Goal: Task Accomplishment & Management: Manage account settings

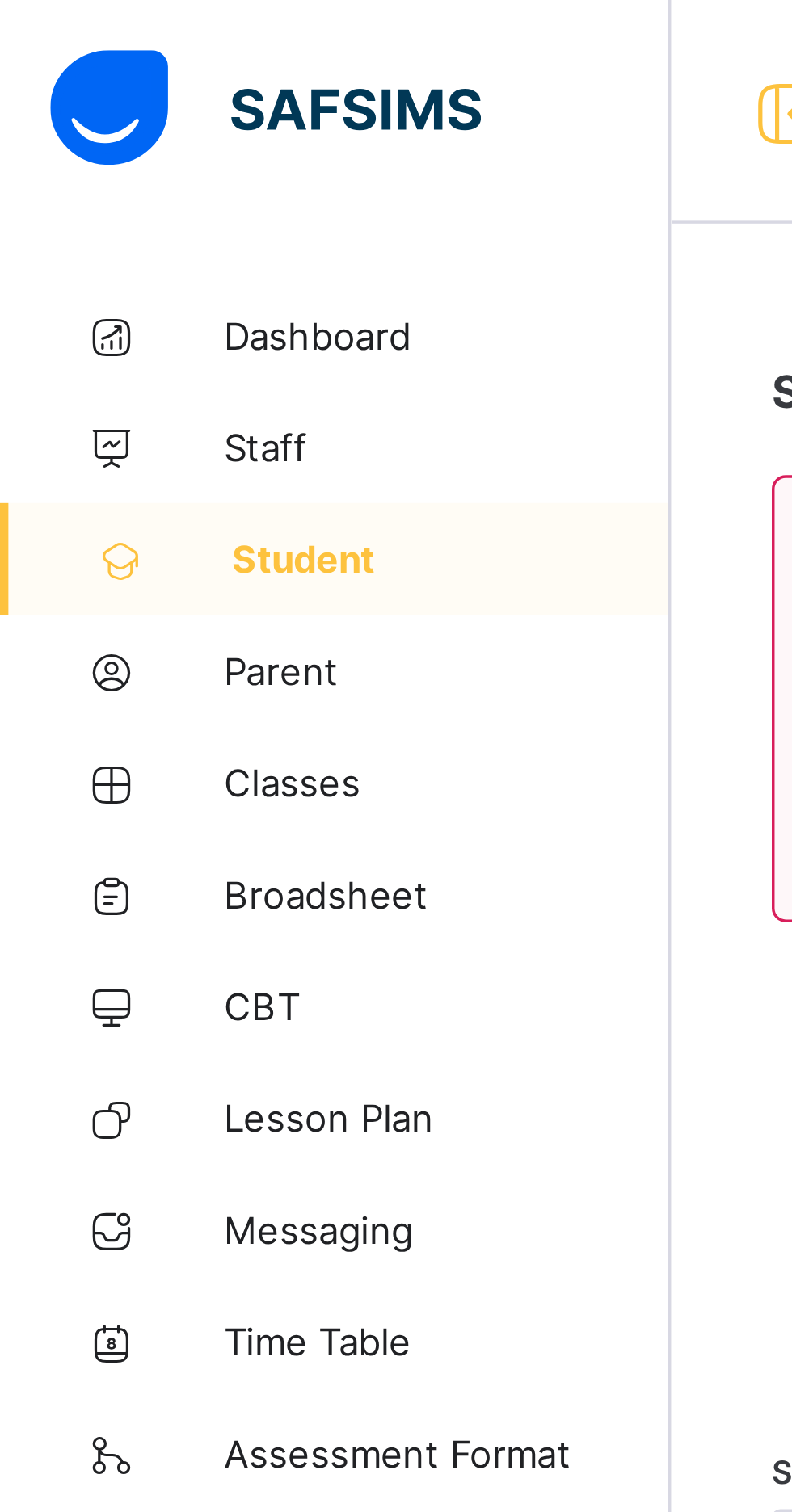
click at [82, 229] on span "Classes" at bounding box center [129, 226] width 129 height 13
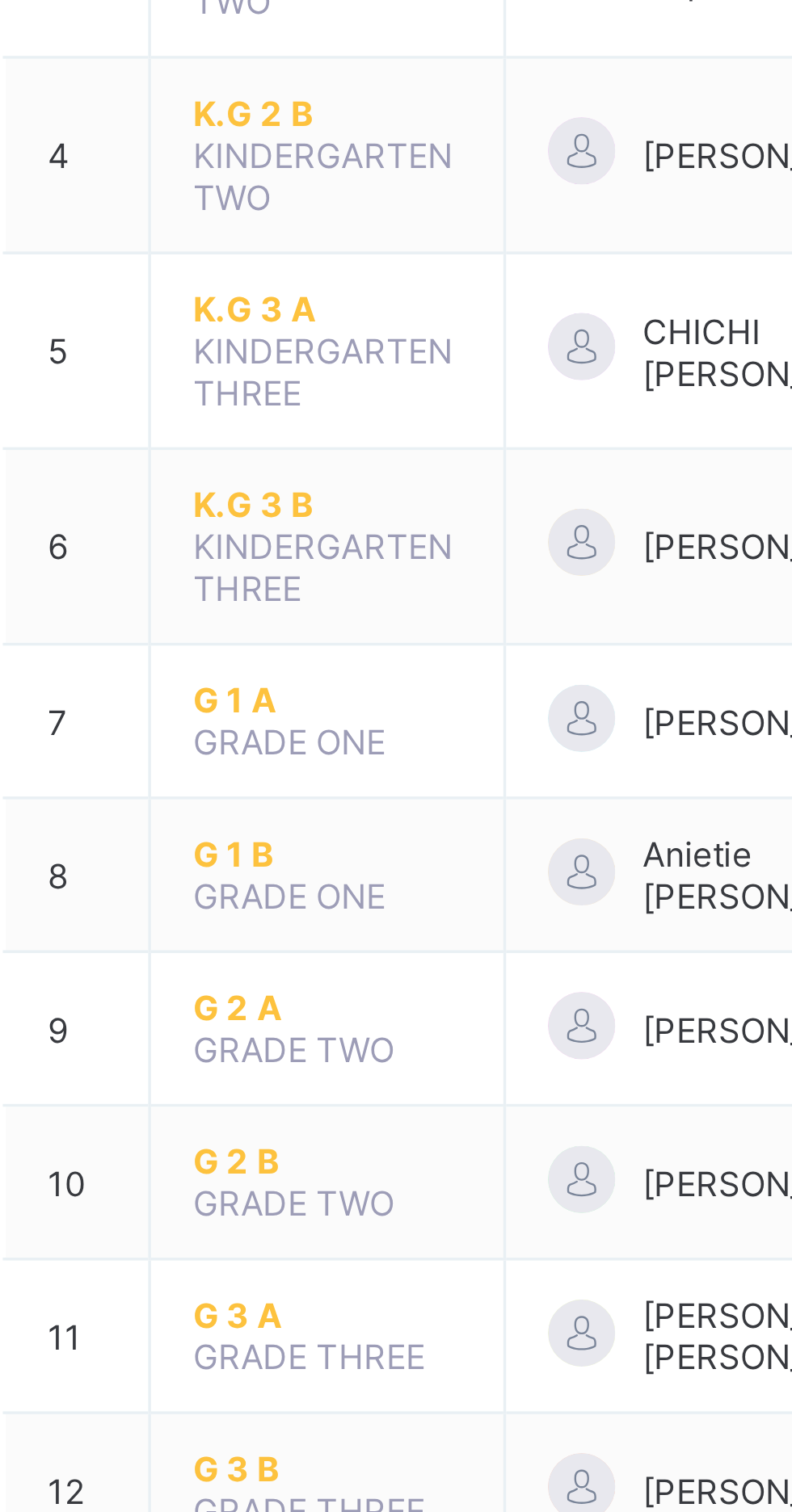
click at [290, 679] on span "G 2 A" at bounding box center [316, 685] width 78 height 12
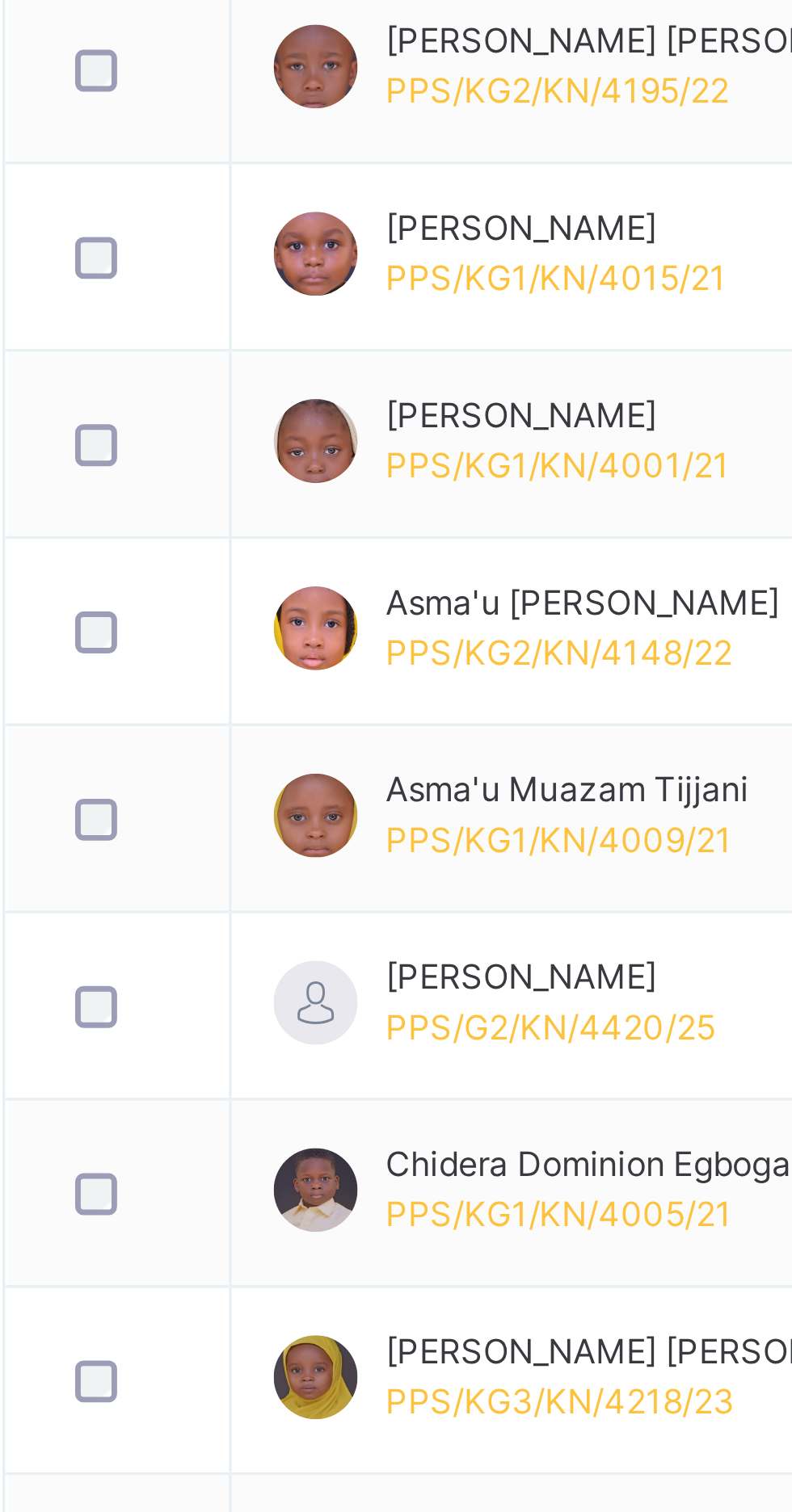
click at [256, 1442] on div at bounding box center [257, 1427] width 39 height 34
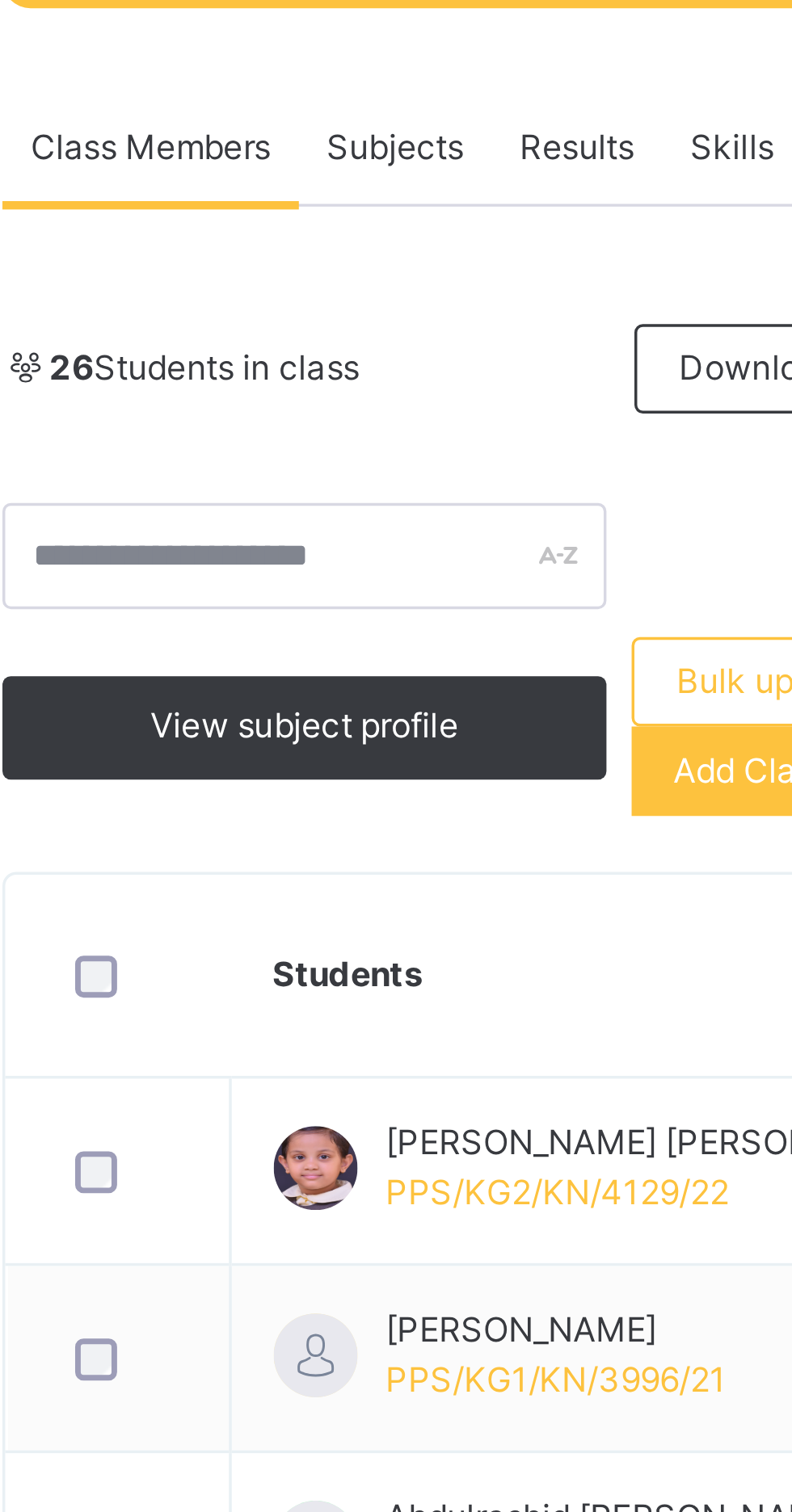
scroll to position [270, 0]
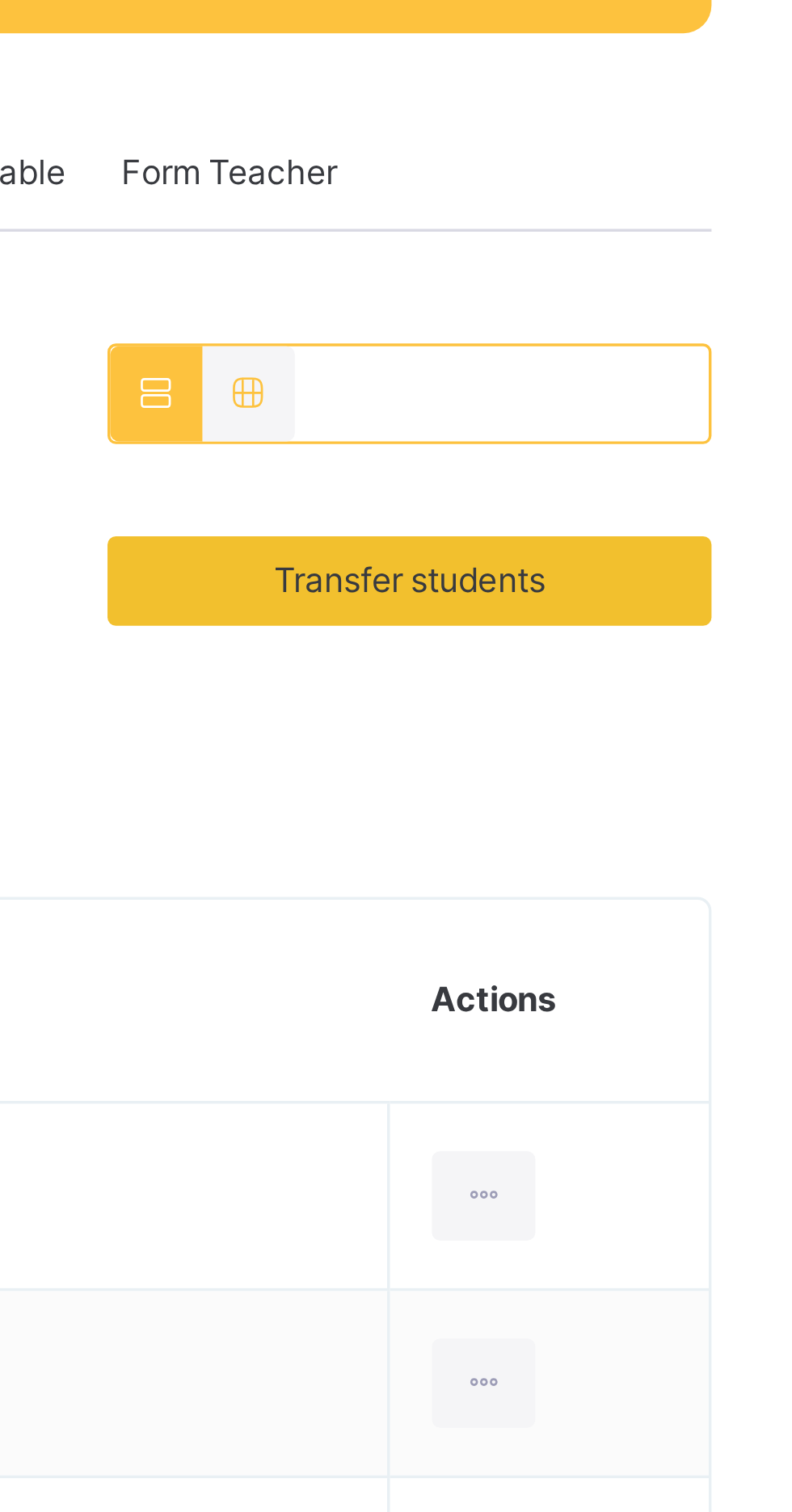
click at [650, 168] on span "Transfer students" at bounding box center [676, 168] width 79 height 15
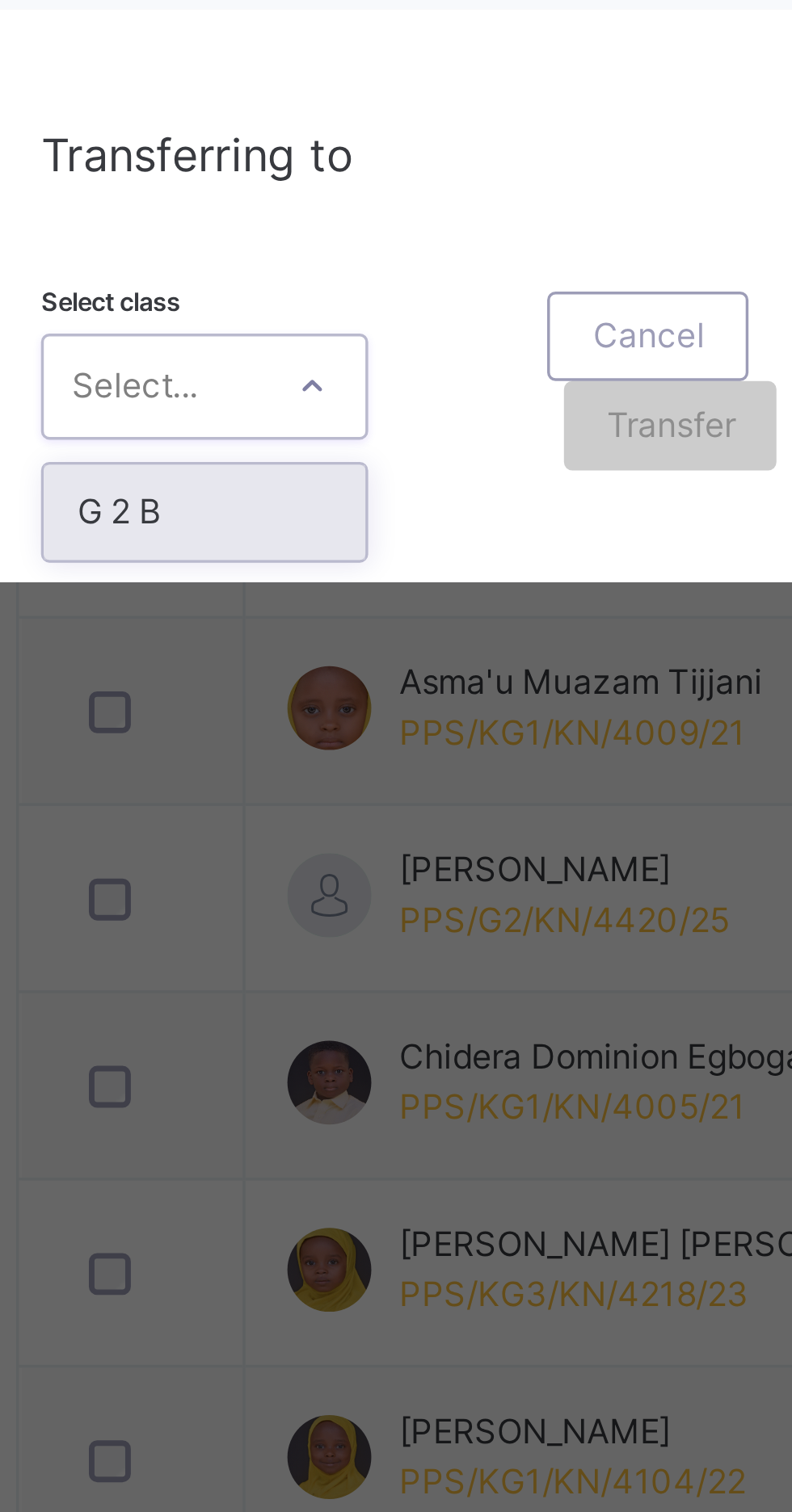
scroll to position [150, 0]
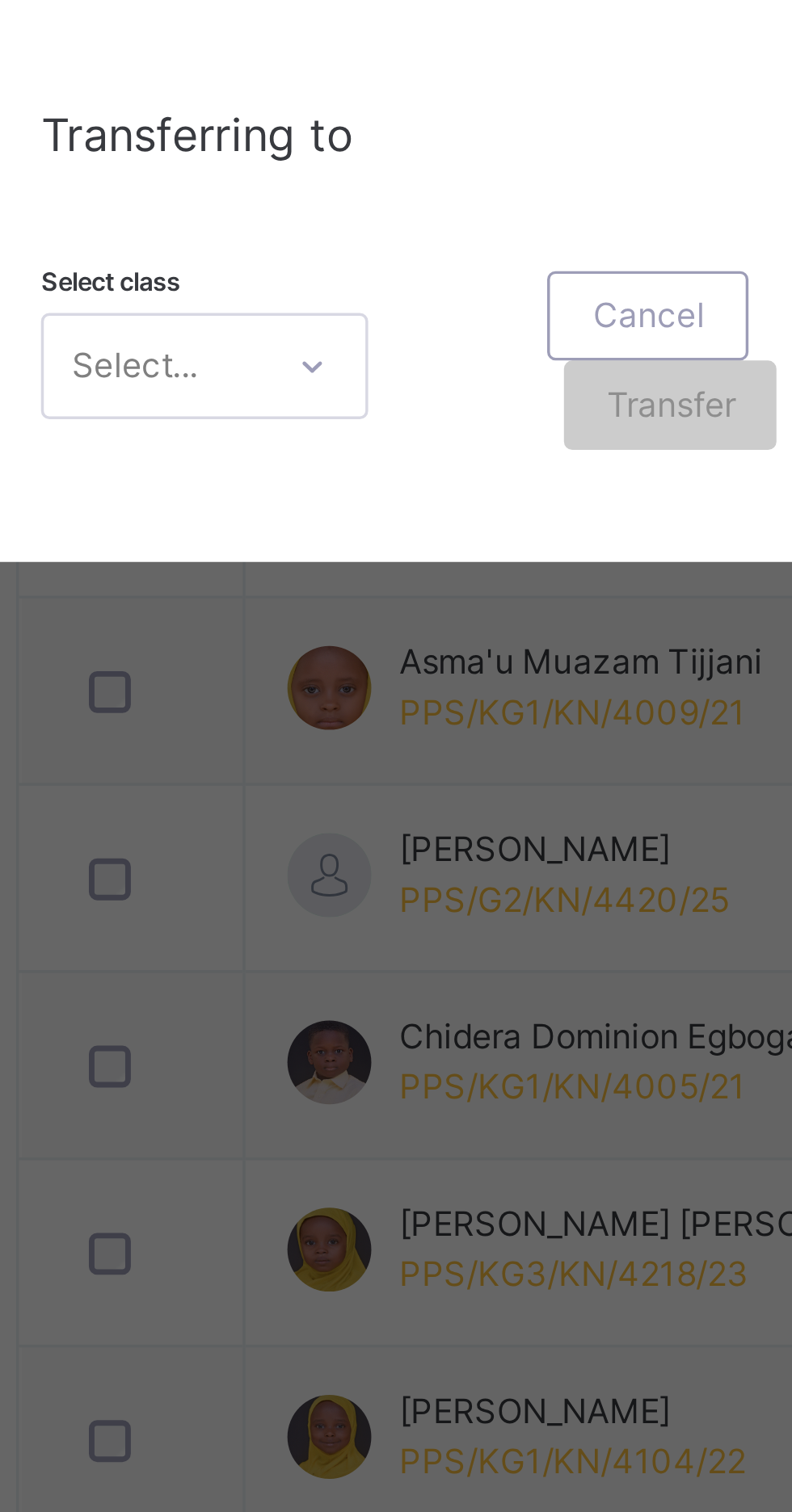
click at [328, 1108] on div "× Transfer Student [PERSON_NAME] [PERSON_NAME] PPS/KG1/KN/4022/21 × Transferrin…" at bounding box center [396, 756] width 792 height 1512
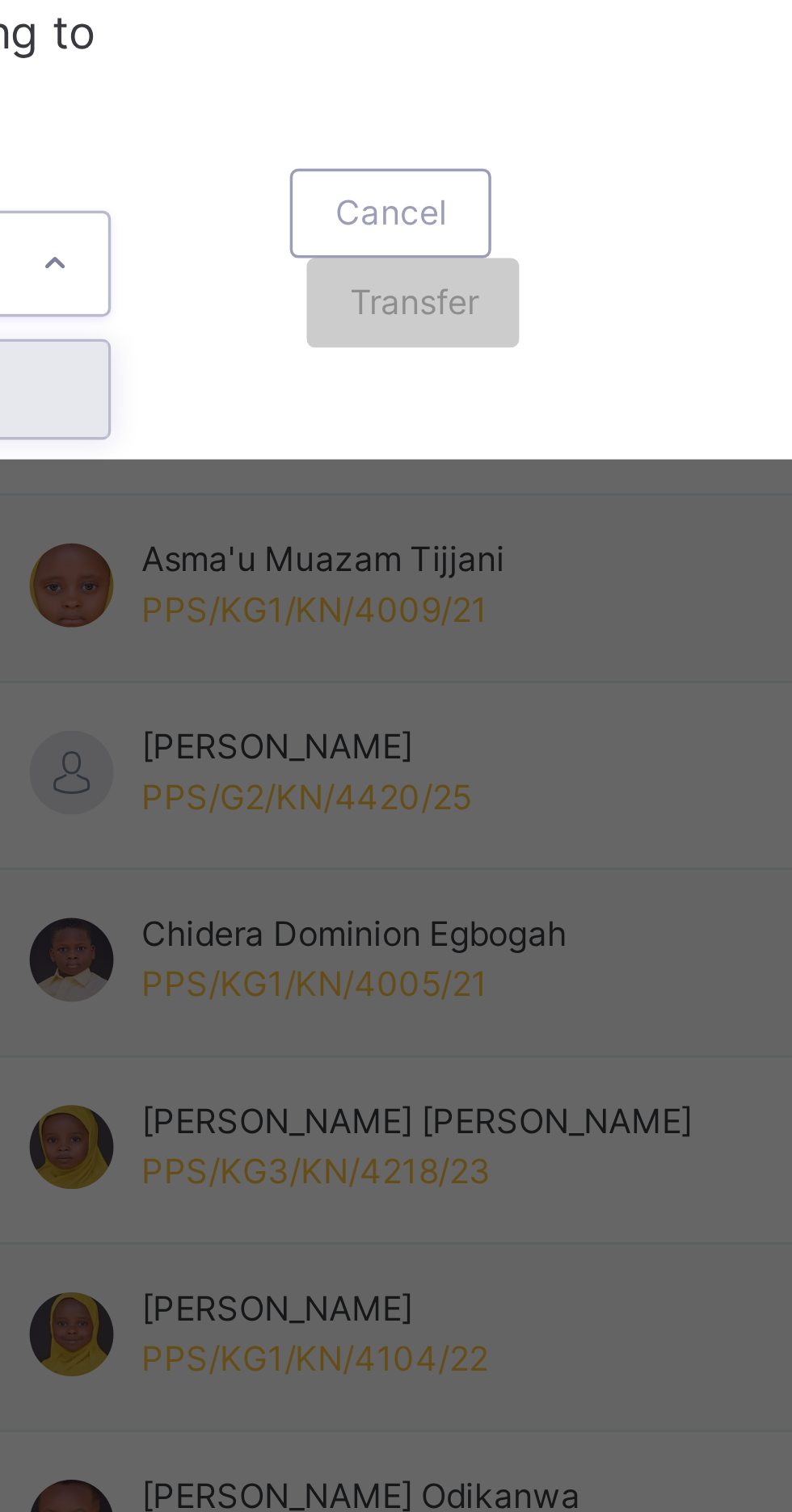
click at [324, 910] on div "G 2 B" at bounding box center [277, 896] width 93 height 27
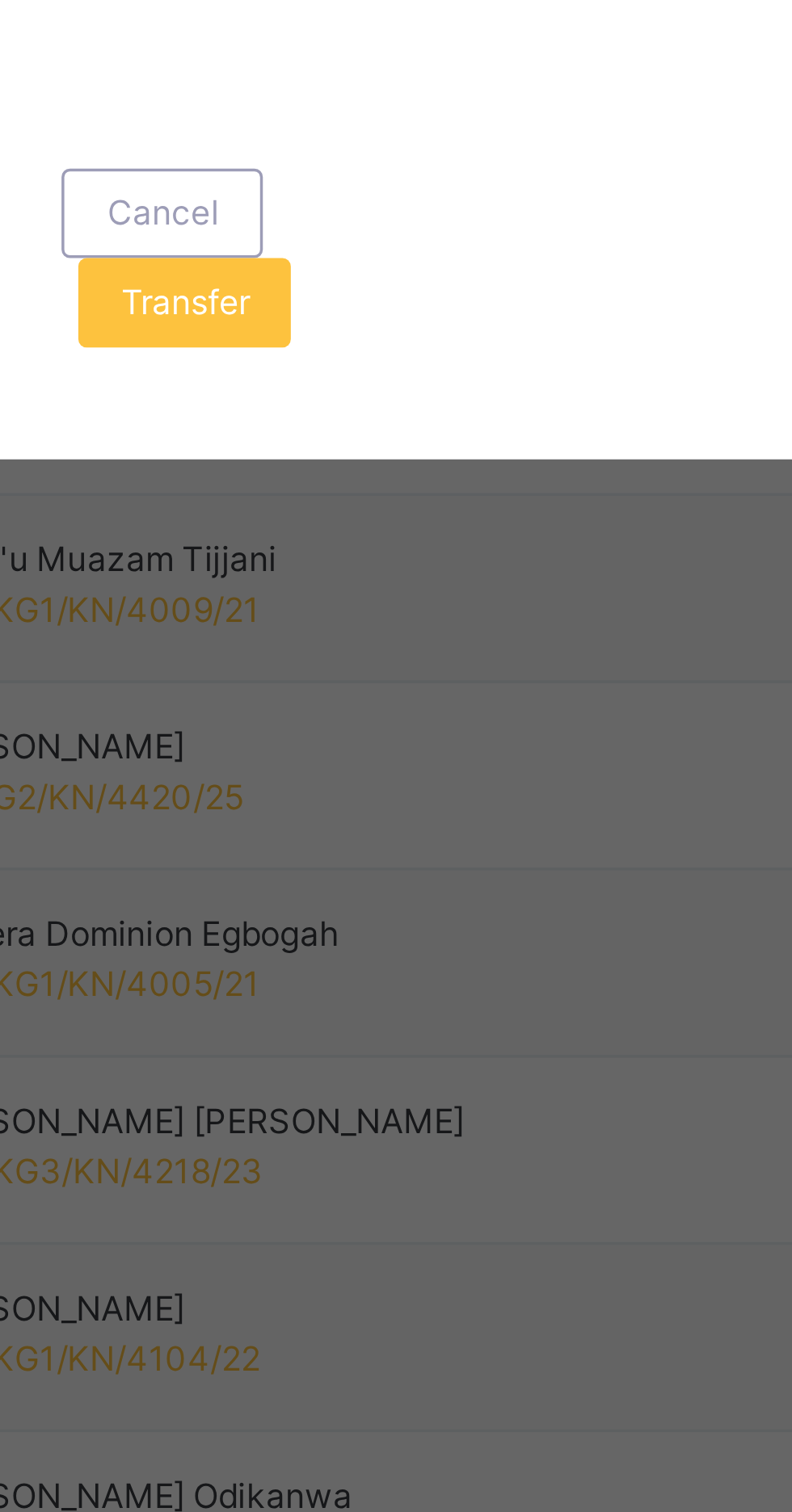
click at [431, 878] on span "Transfer" at bounding box center [411, 871] width 37 height 15
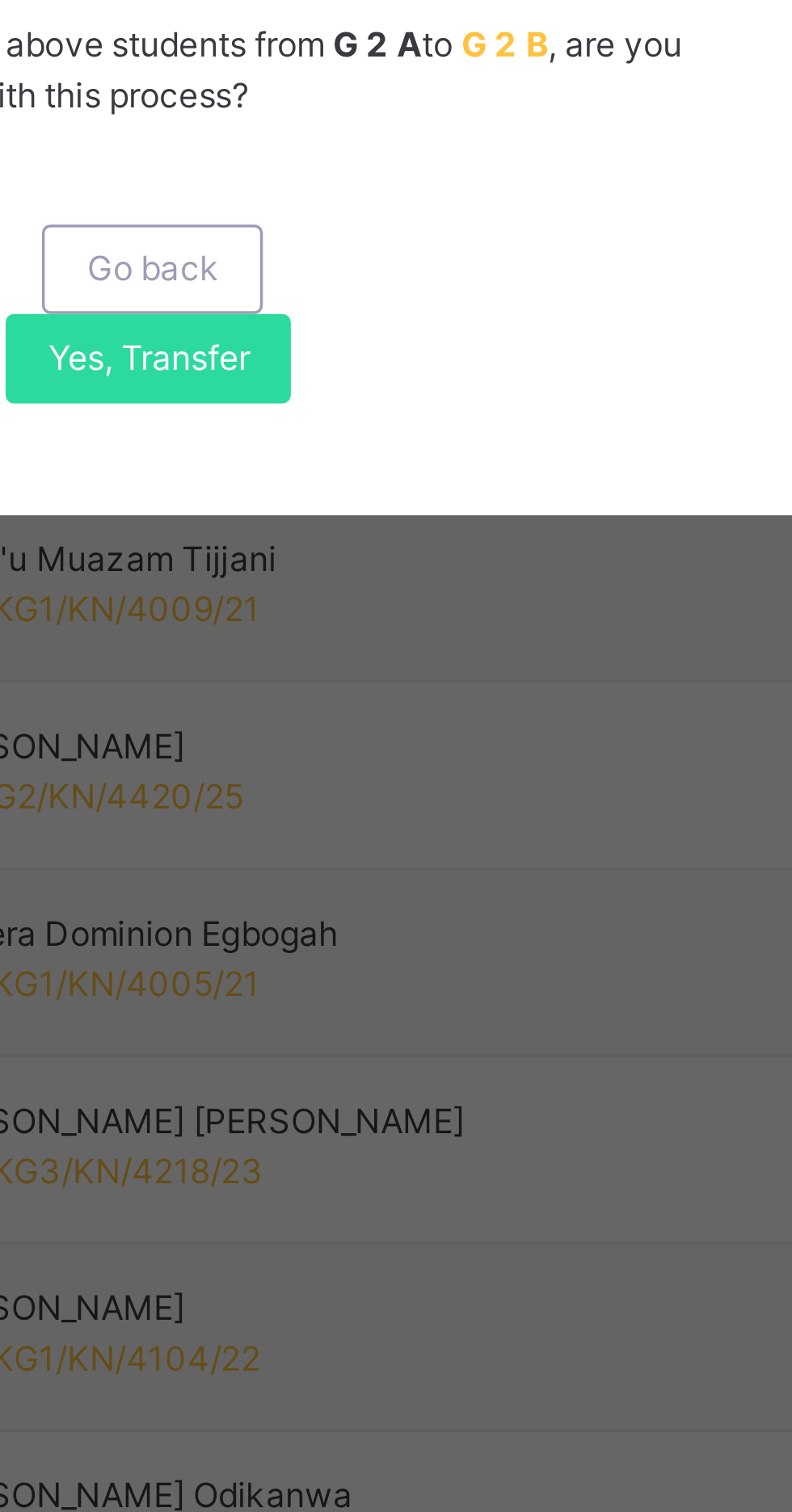
click at [431, 895] on span "Yes, Transfer" at bounding box center [401, 887] width 58 height 15
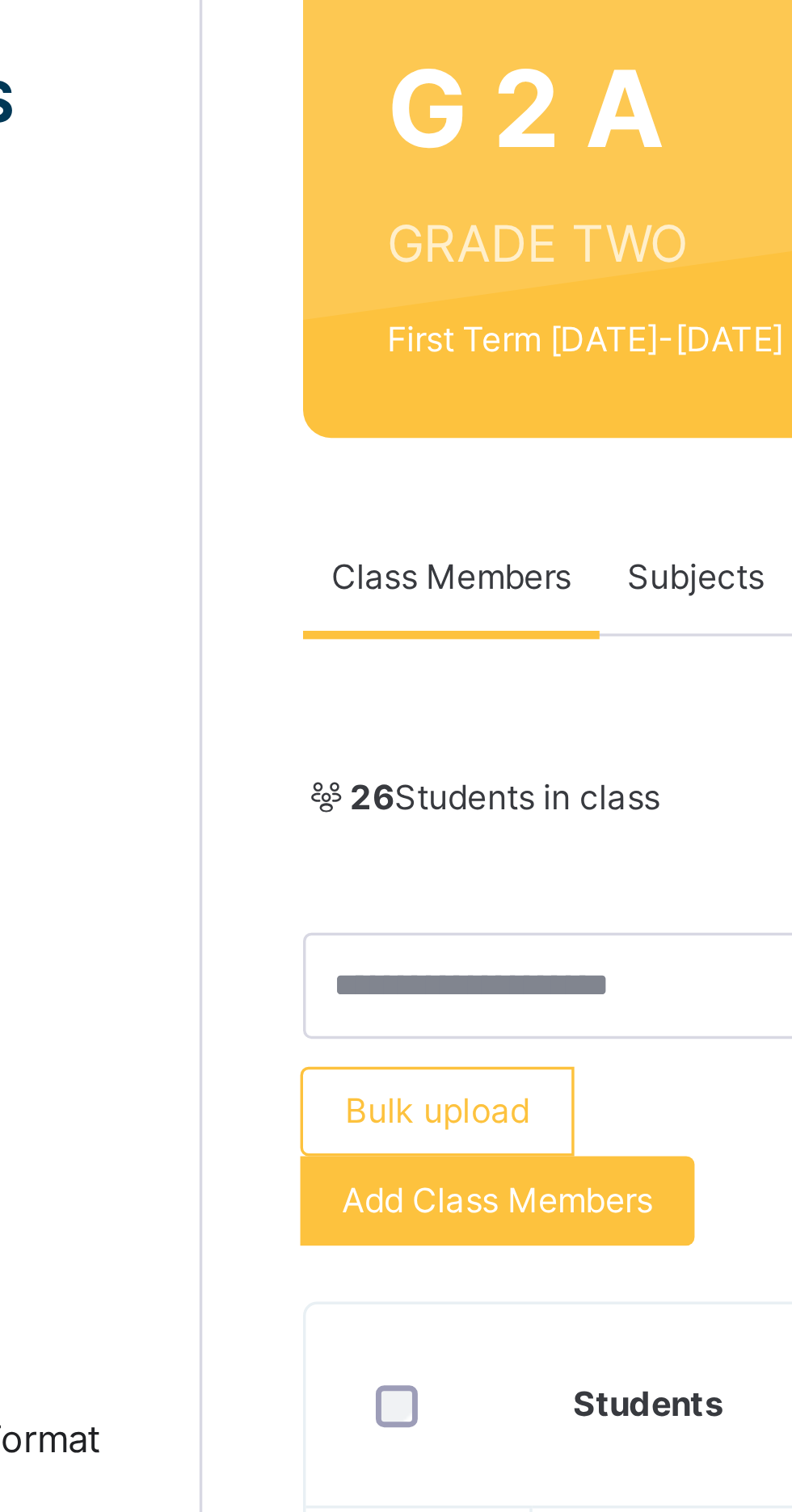
scroll to position [0, 0]
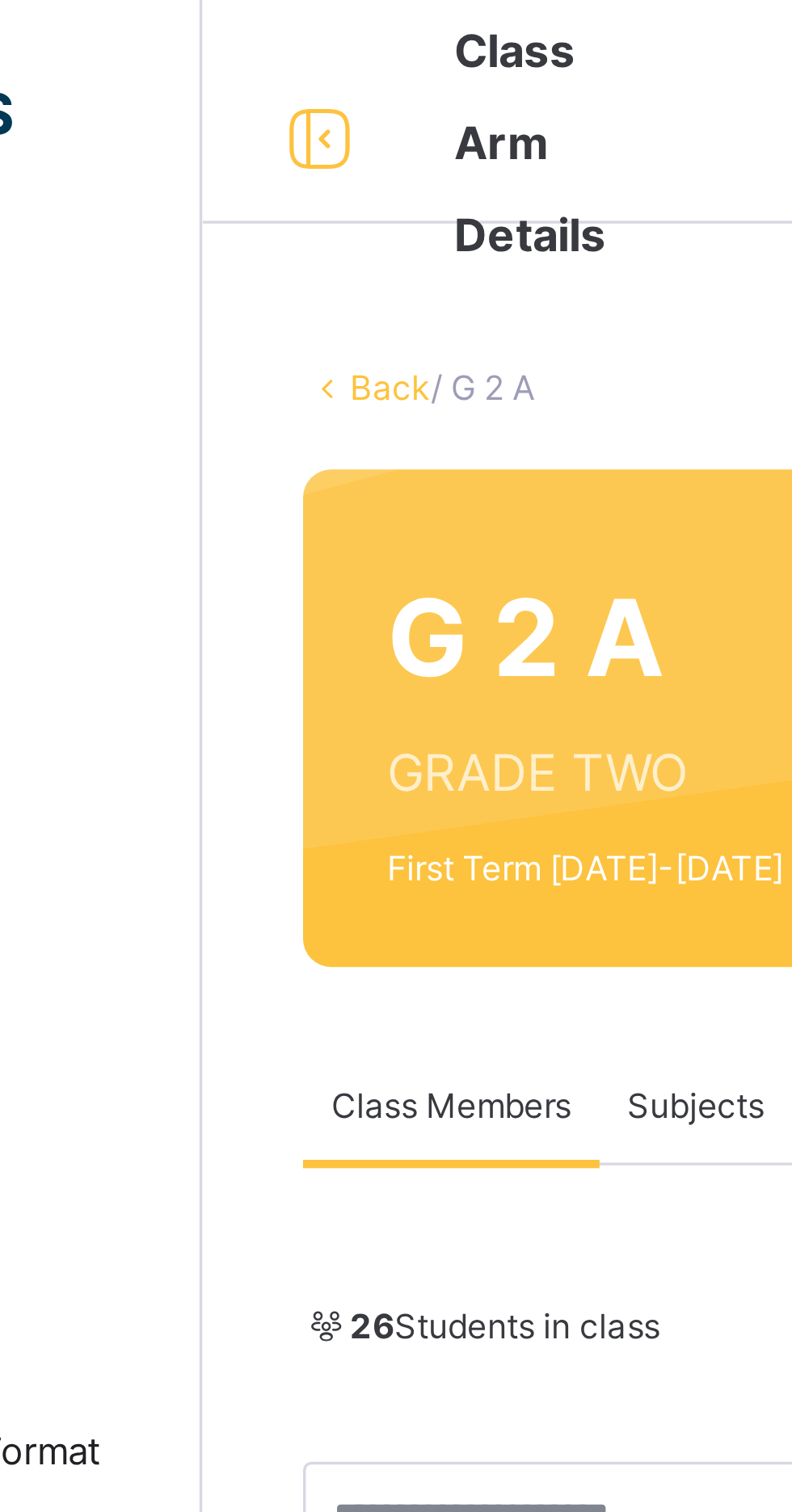
click at [242, 108] on link "Back" at bounding box center [248, 112] width 23 height 12
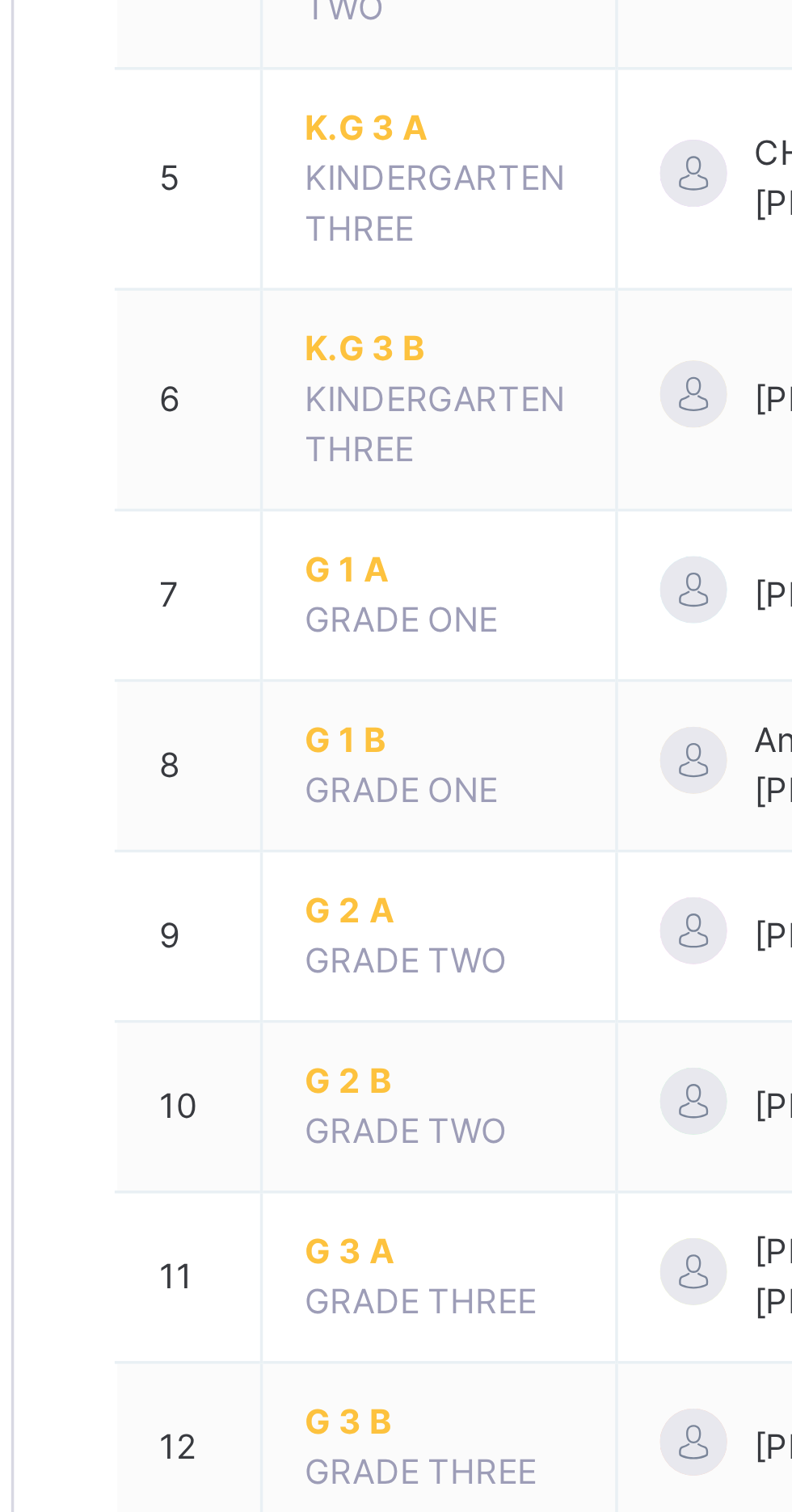
click at [291, 794] on span "G 2 B" at bounding box center [316, 793] width 78 height 15
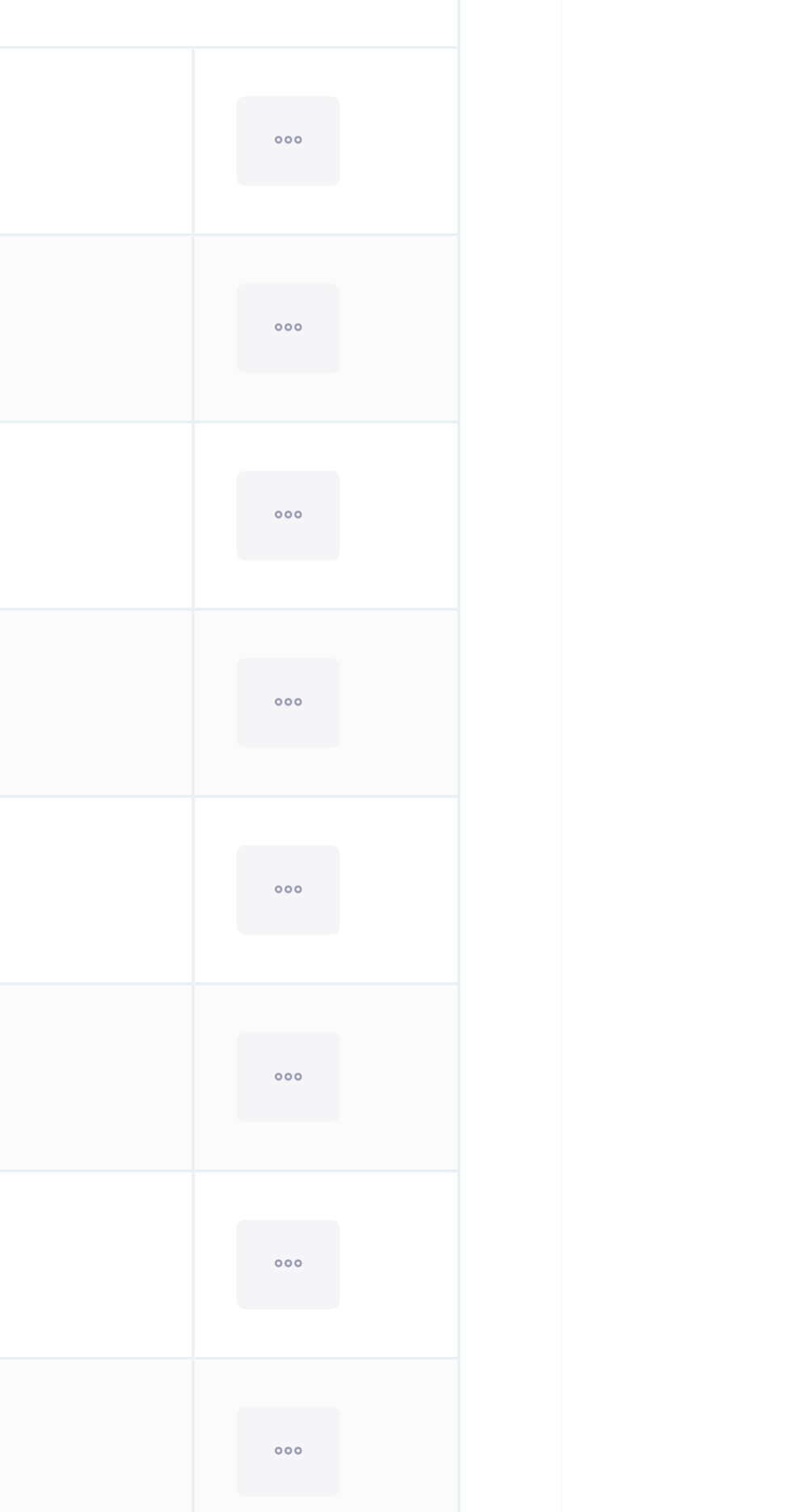
click at [706, 883] on icon at bounding box center [713, 886] width 14 height 15
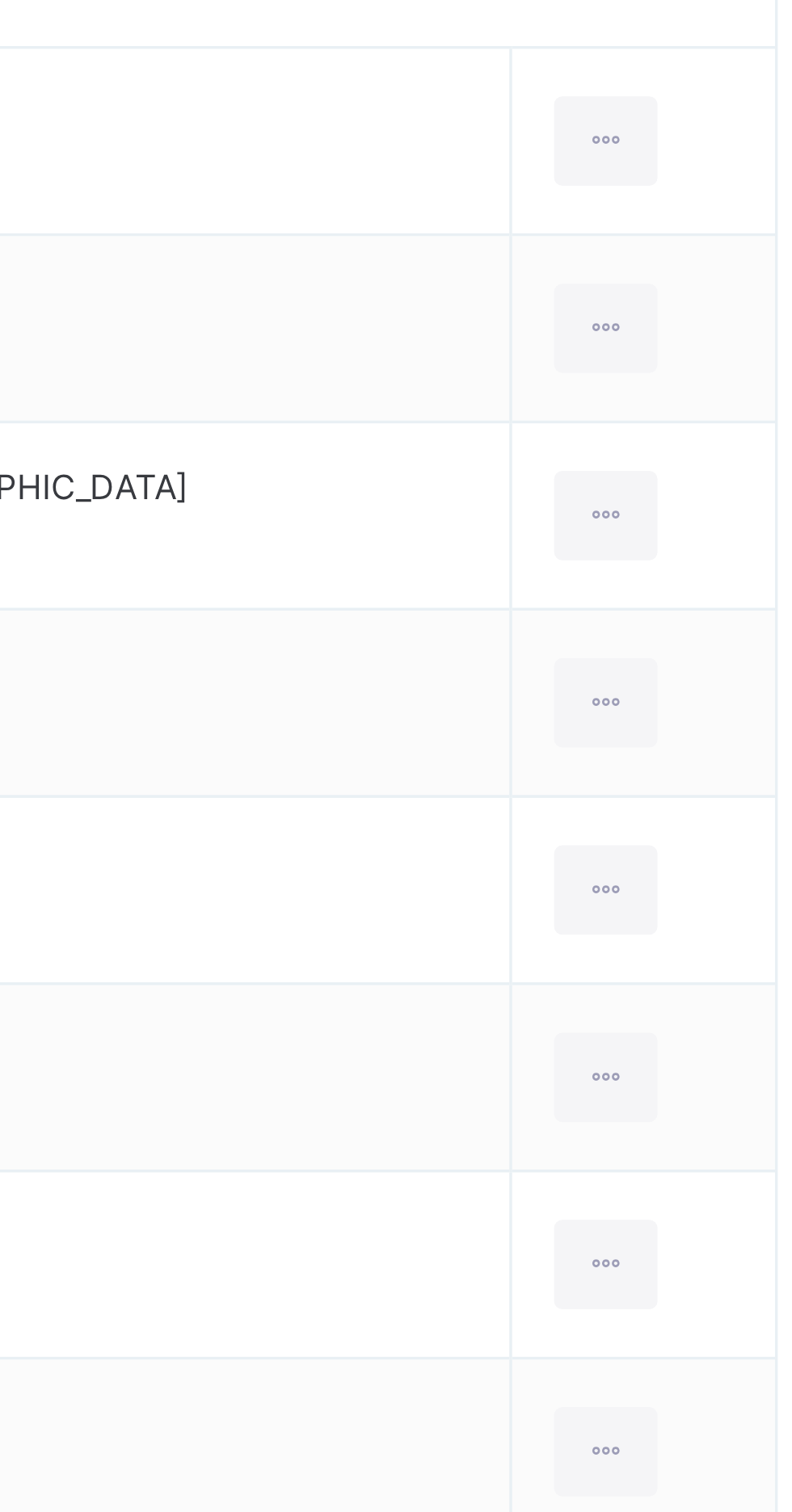
click at [0, 0] on div "Remove from Class" at bounding box center [0, 0] width 0 height 0
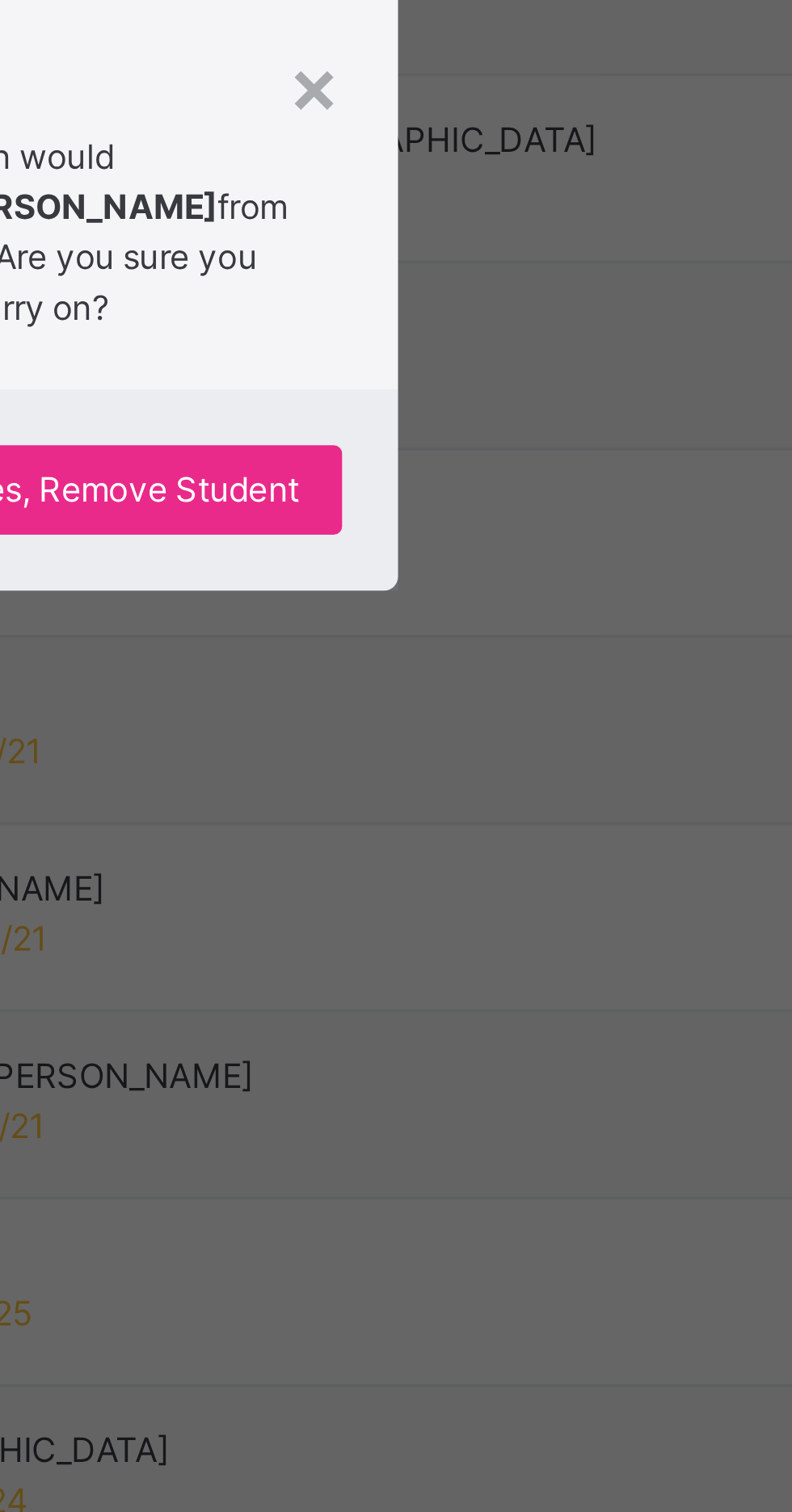
click at [506, 824] on span "Yes, Remove Student" at bounding box center [458, 817] width 96 height 15
